Goal: Task Accomplishment & Management: Complete application form

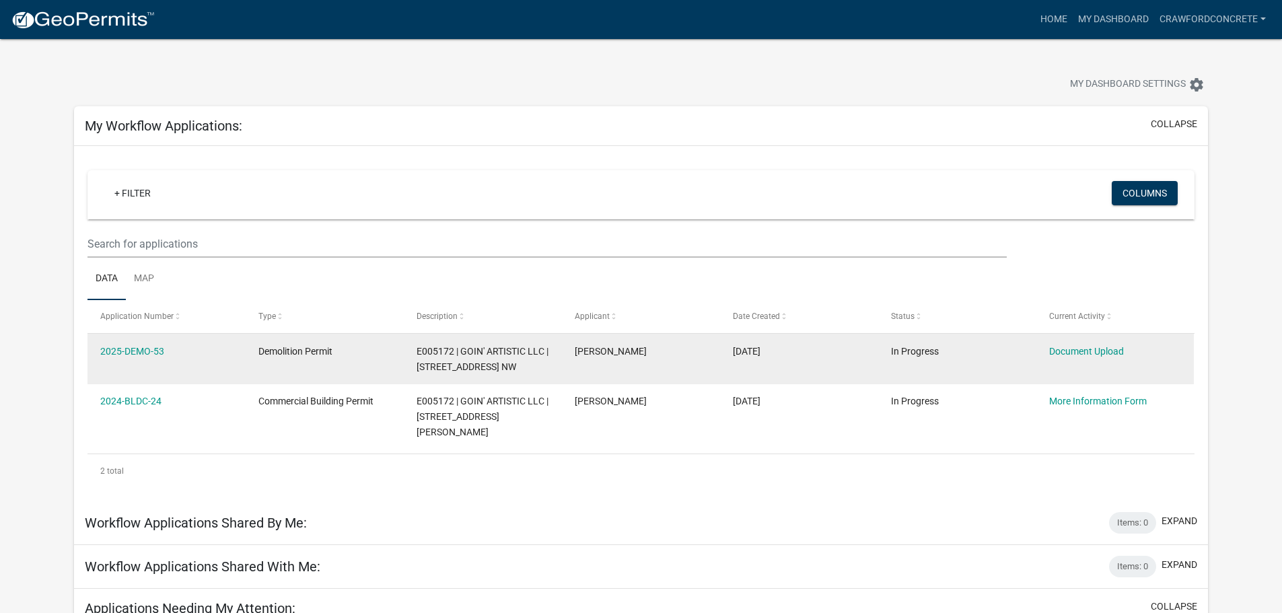
click at [266, 353] on span "Demolition Permit" at bounding box center [295, 351] width 74 height 11
click at [1072, 346] on link "Document Upload" at bounding box center [1086, 351] width 75 height 11
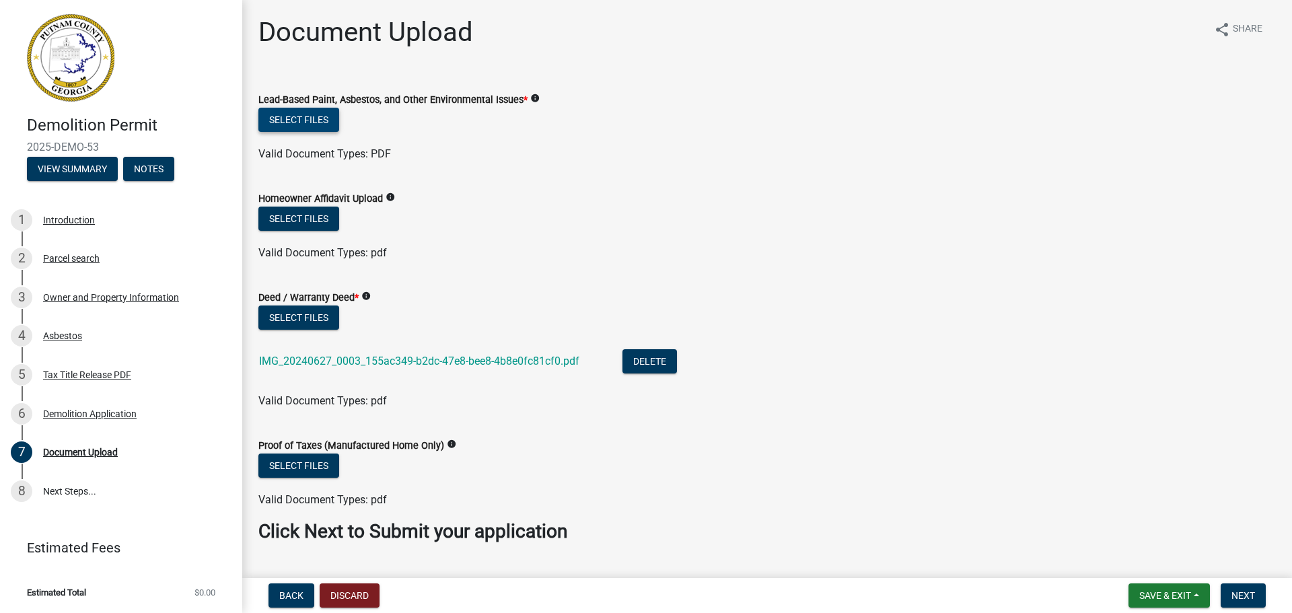
click at [319, 121] on button "Select files" at bounding box center [298, 120] width 81 height 24
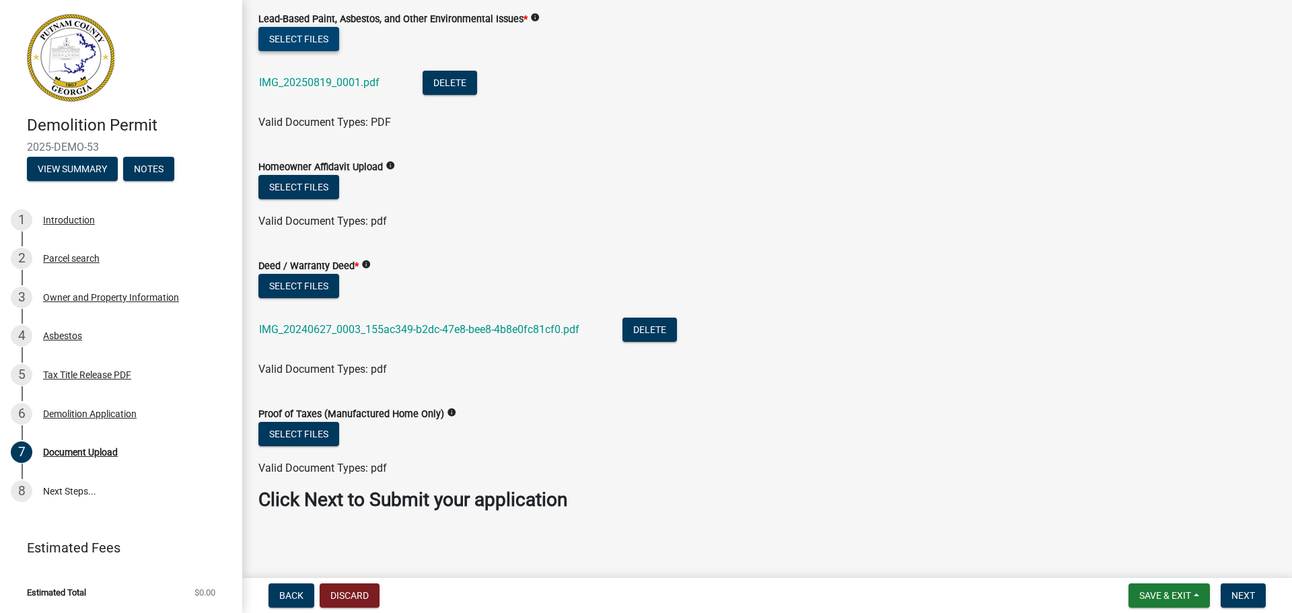
scroll to position [83, 0]
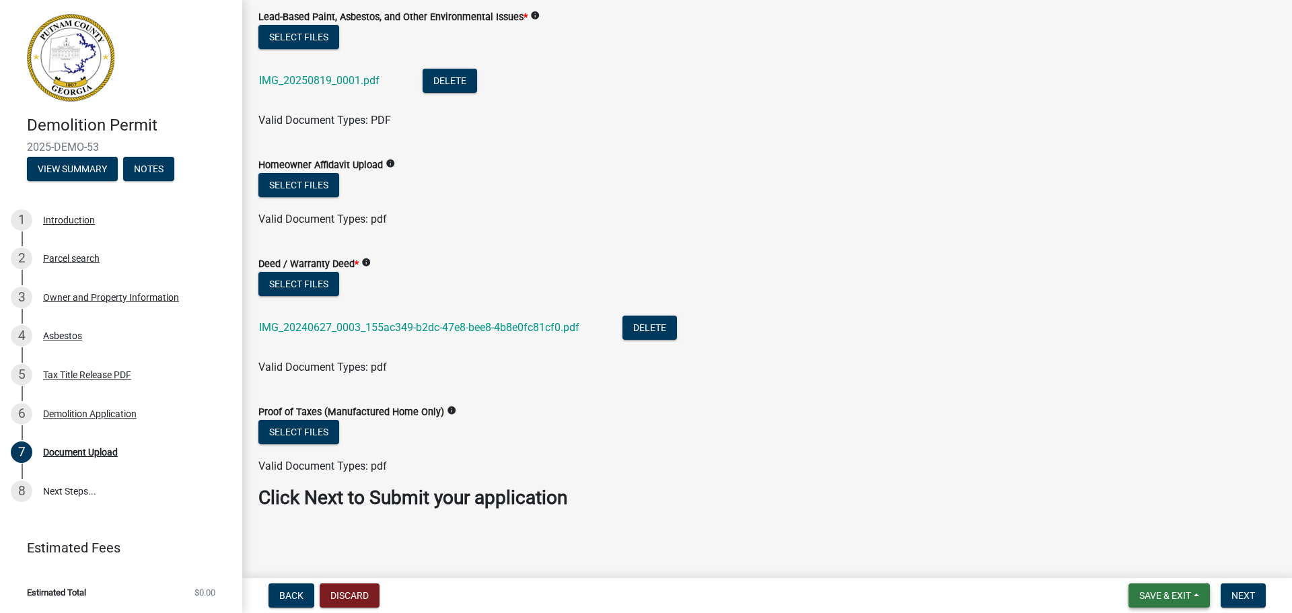
click at [1154, 591] on span "Save & Exit" at bounding box center [1165, 595] width 52 height 11
click at [1143, 554] on button "Save & Exit" at bounding box center [1156, 560] width 108 height 32
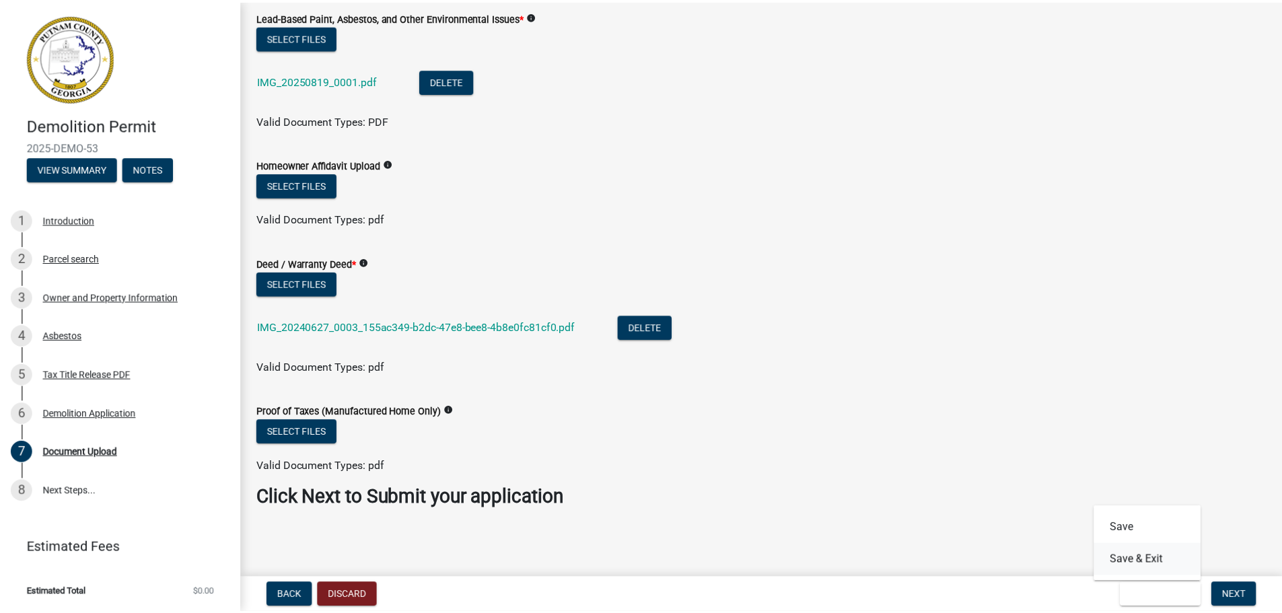
scroll to position [0, 0]
